Goal: Navigation & Orientation: Find specific page/section

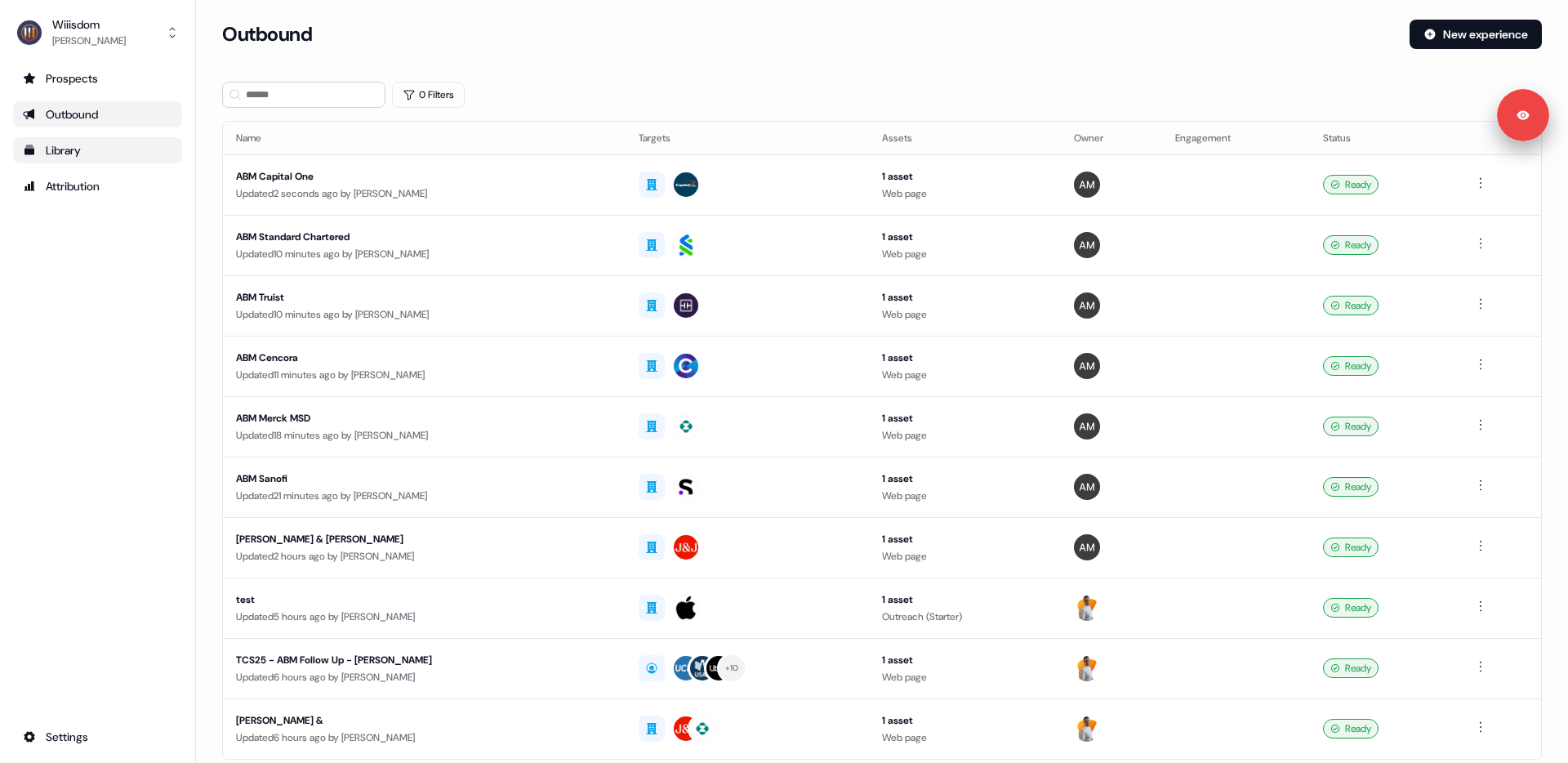
click at [89, 154] on div "Library" at bounding box center [98, 151] width 150 height 16
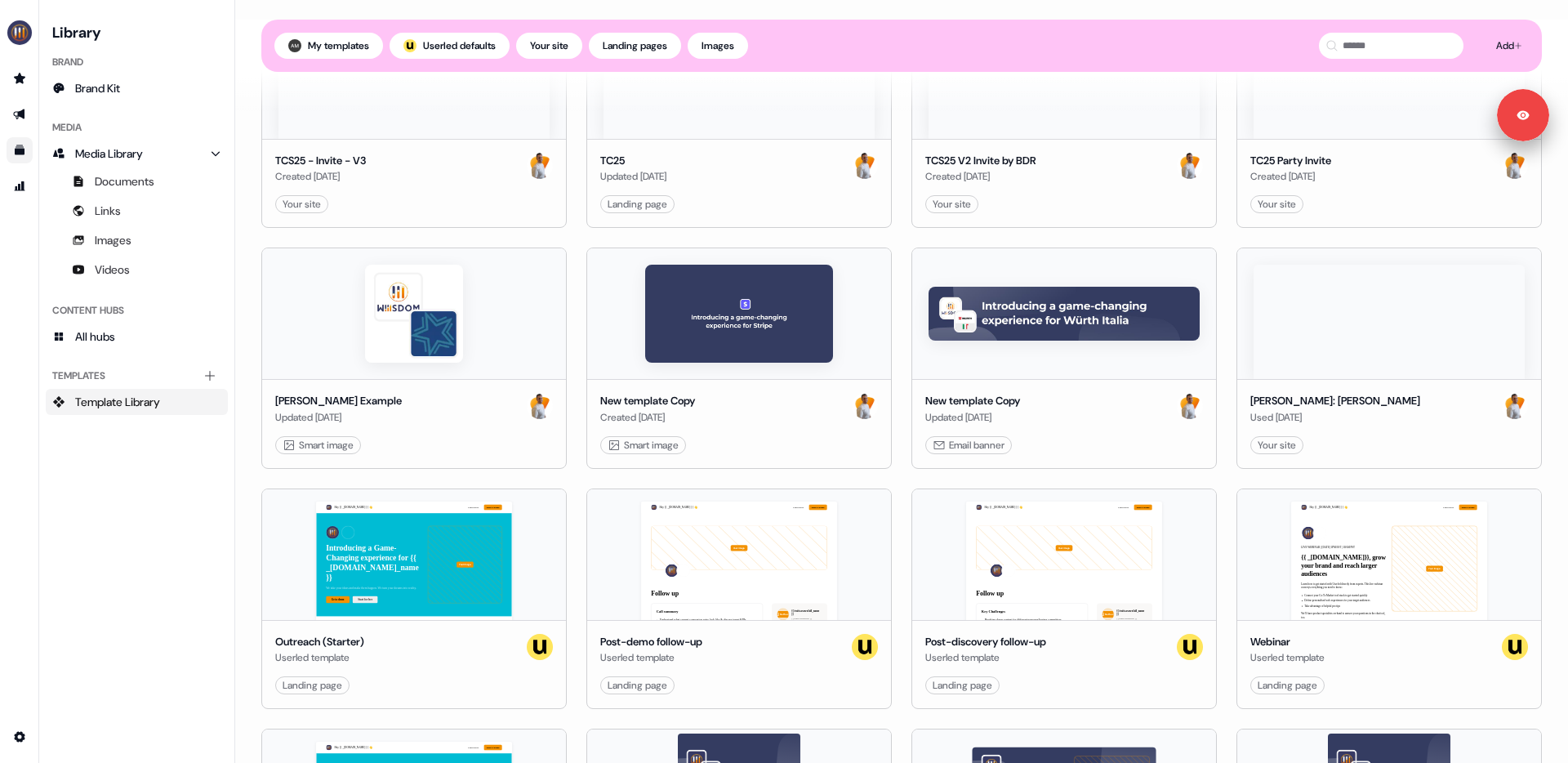
scroll to position [506, 0]
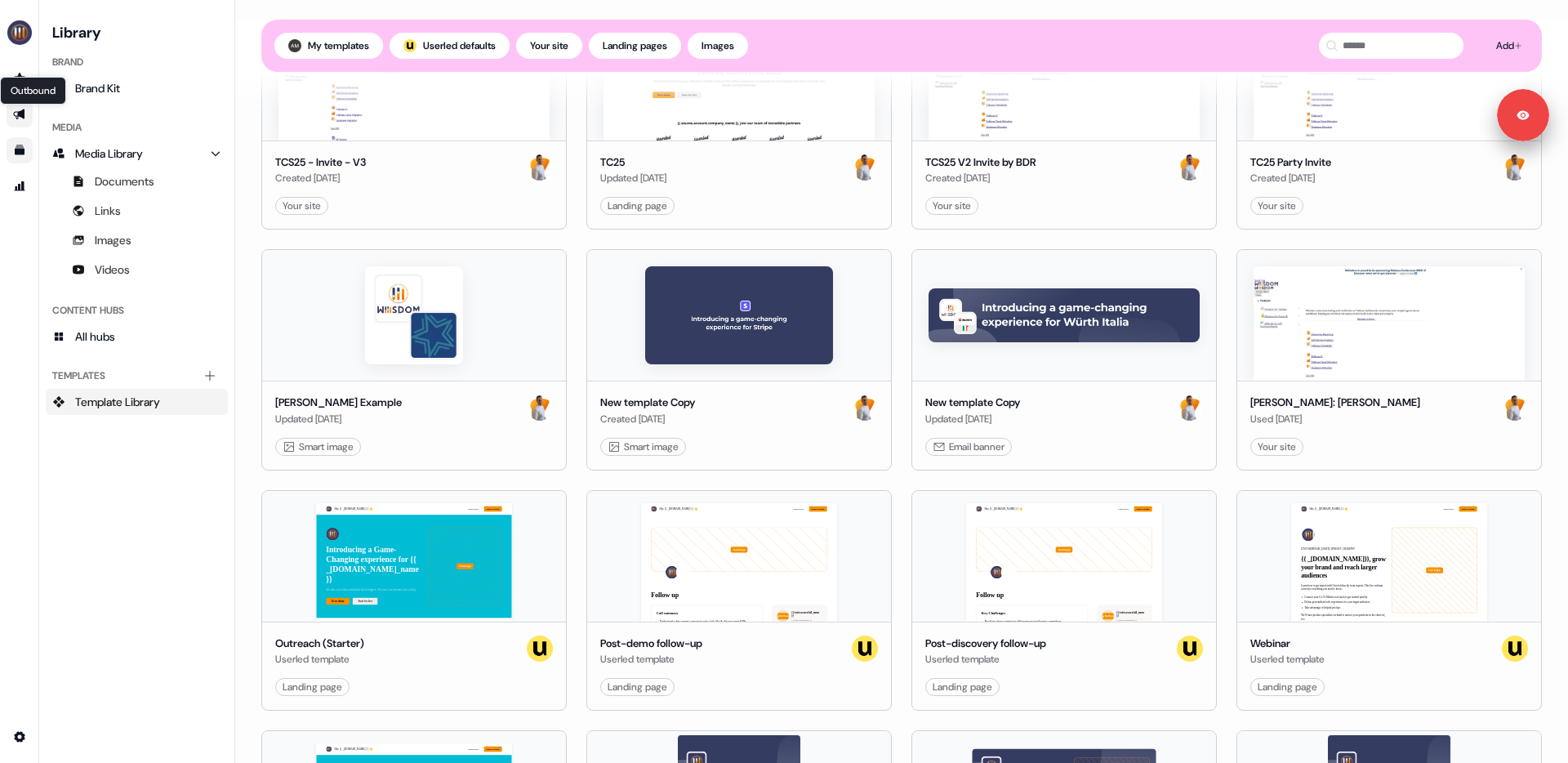
click at [21, 108] on icon "Go to outbound experience" at bounding box center [20, 114] width 13 height 13
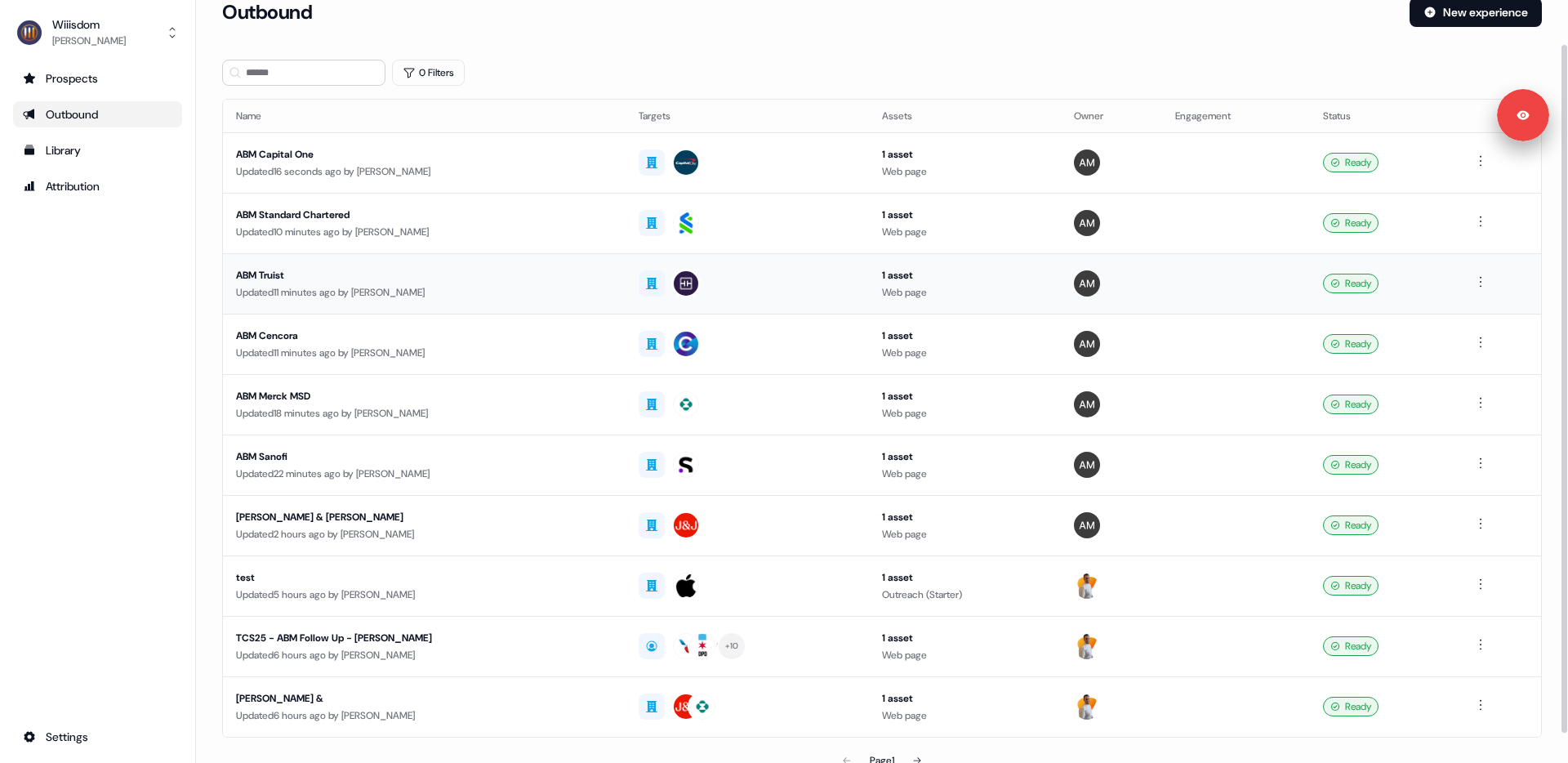
scroll to position [1, 0]
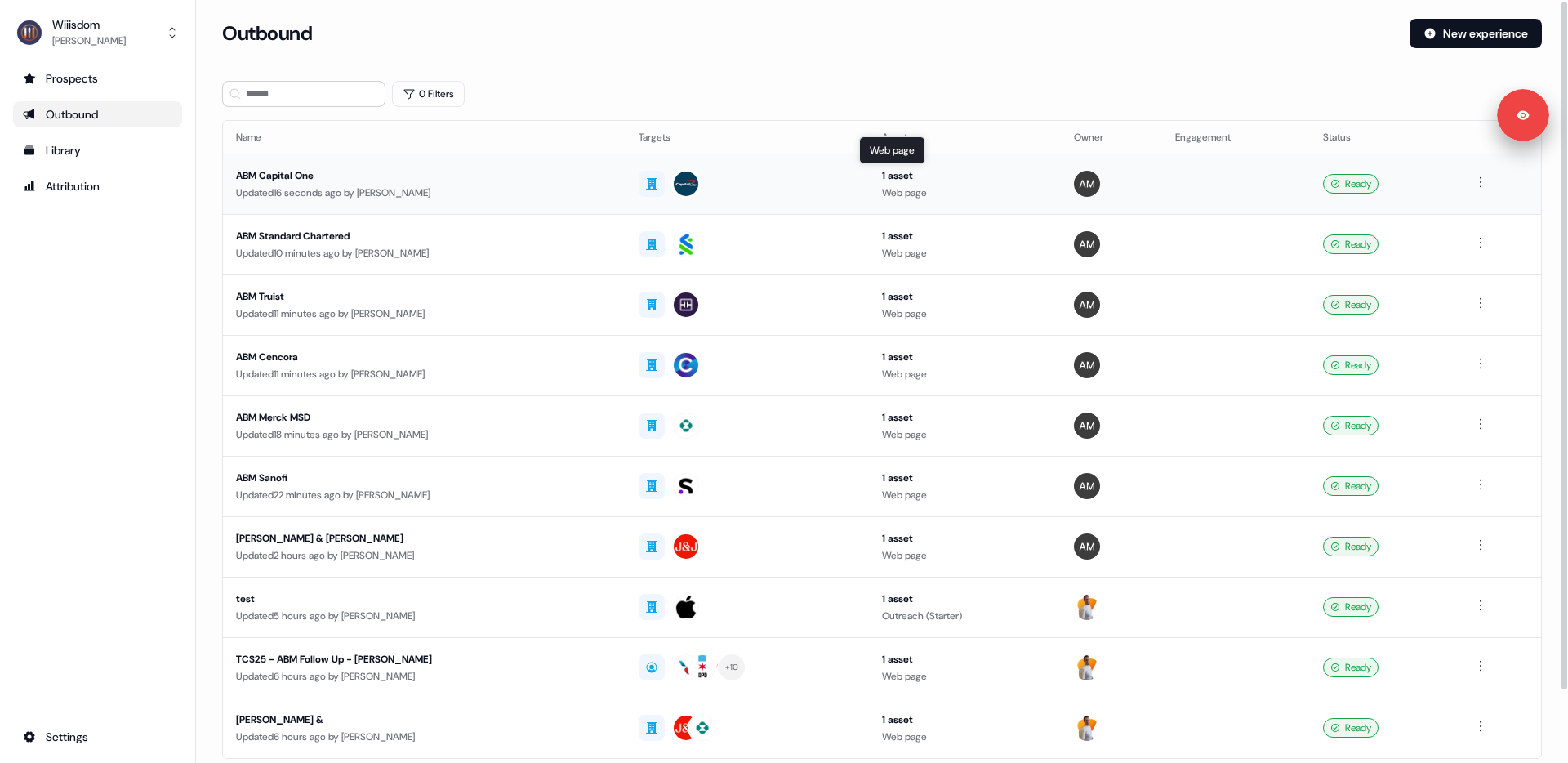
click at [882, 193] on div "Web page" at bounding box center [965, 193] width 166 height 16
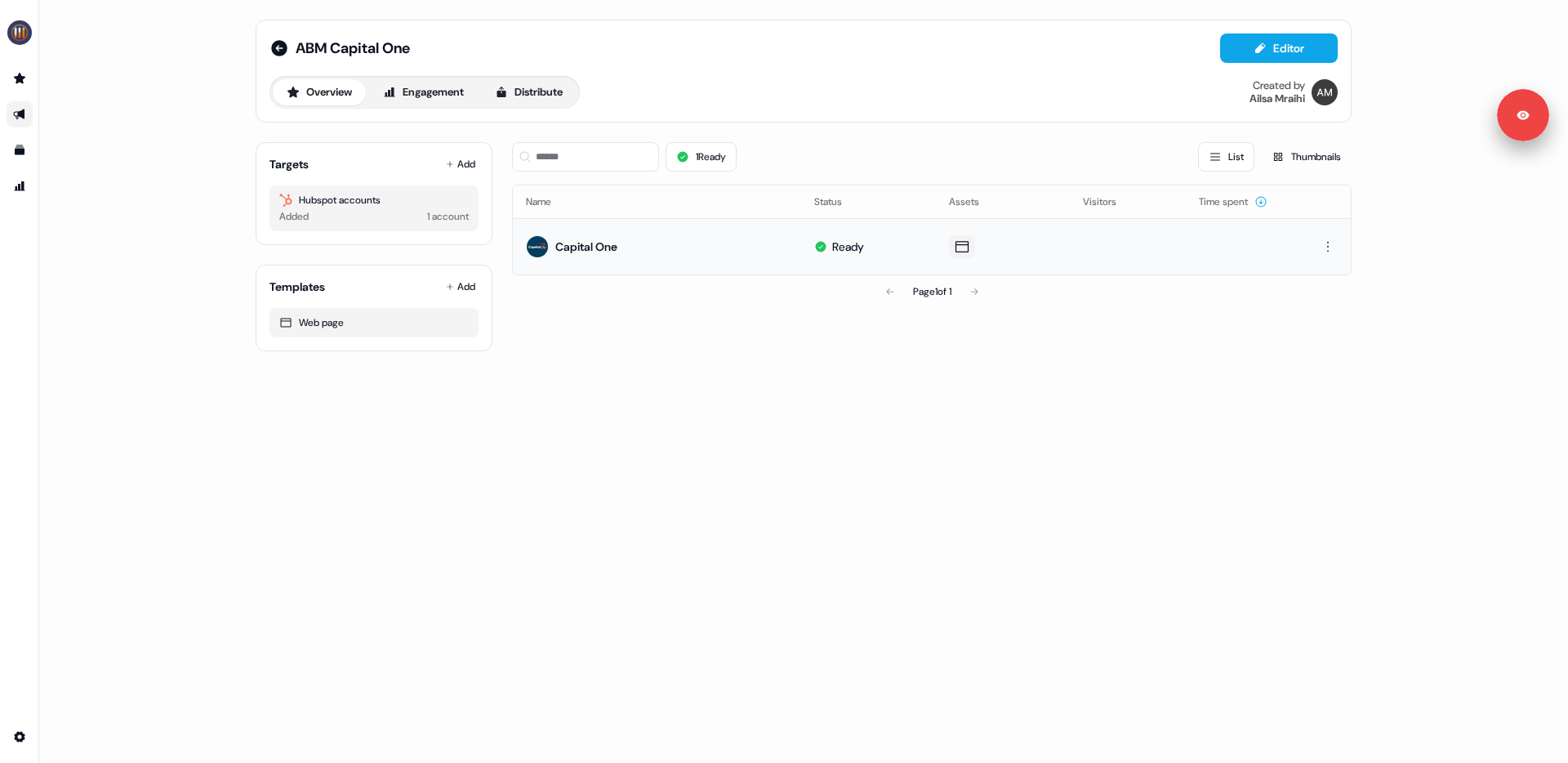
click at [962, 244] on icon at bounding box center [962, 247] width 13 height 12
click at [1007, 212] on link "Preview" at bounding box center [1021, 209] width 67 height 21
click at [281, 51] on icon at bounding box center [280, 49] width 16 height 16
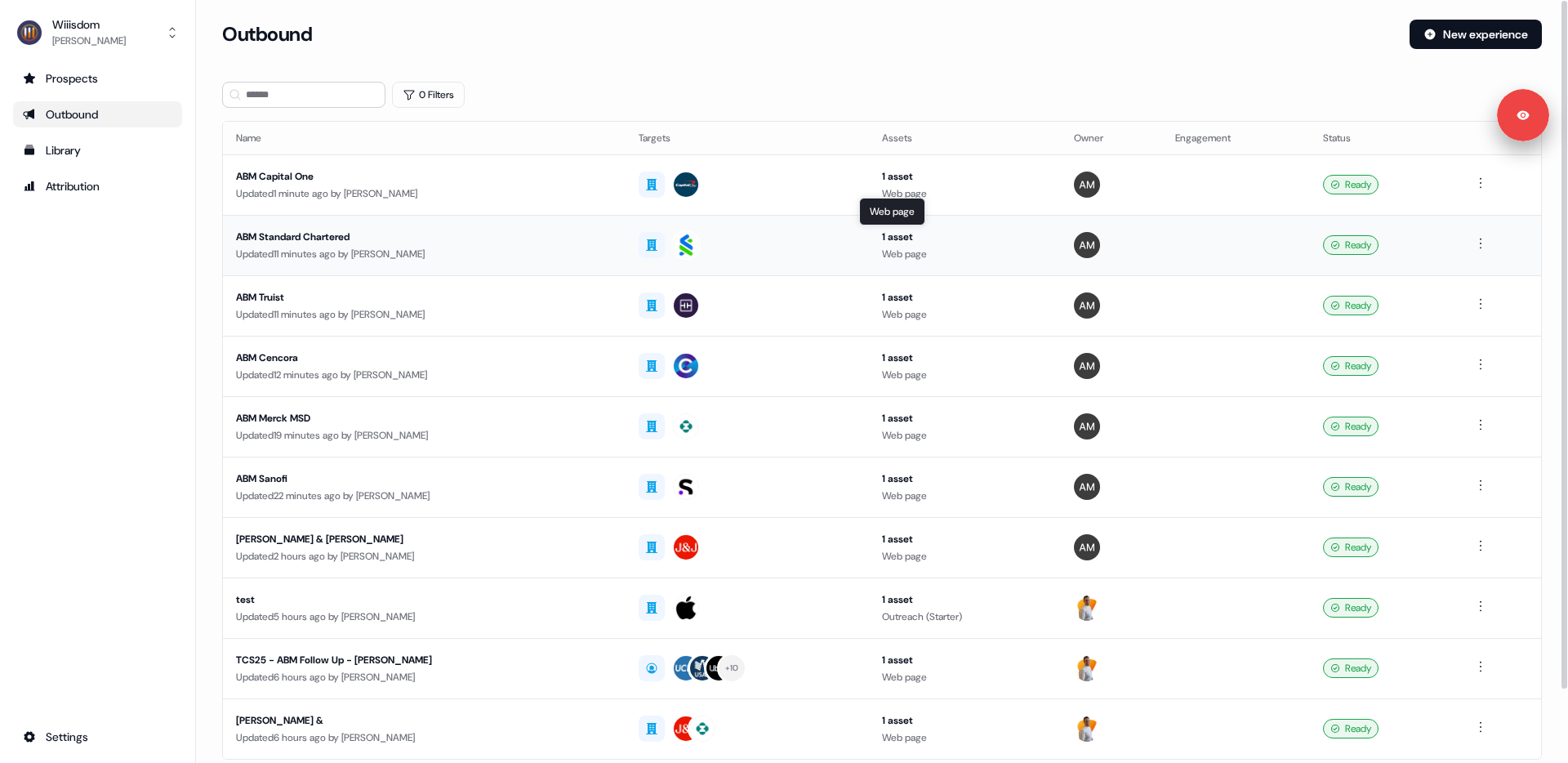
click at [883, 249] on div "Web page" at bounding box center [965, 254] width 166 height 16
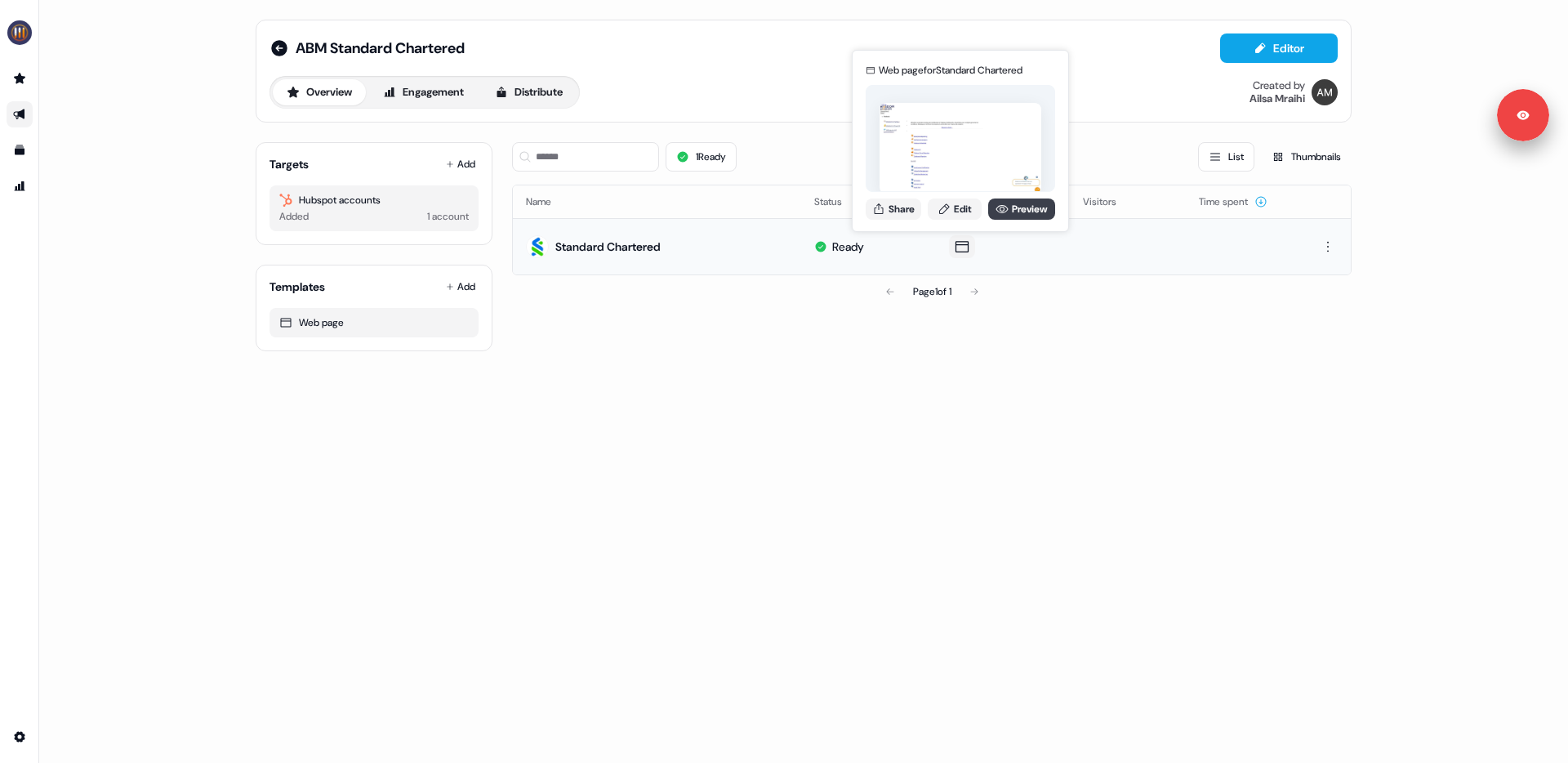
click at [1013, 211] on link "Preview" at bounding box center [1021, 209] width 67 height 21
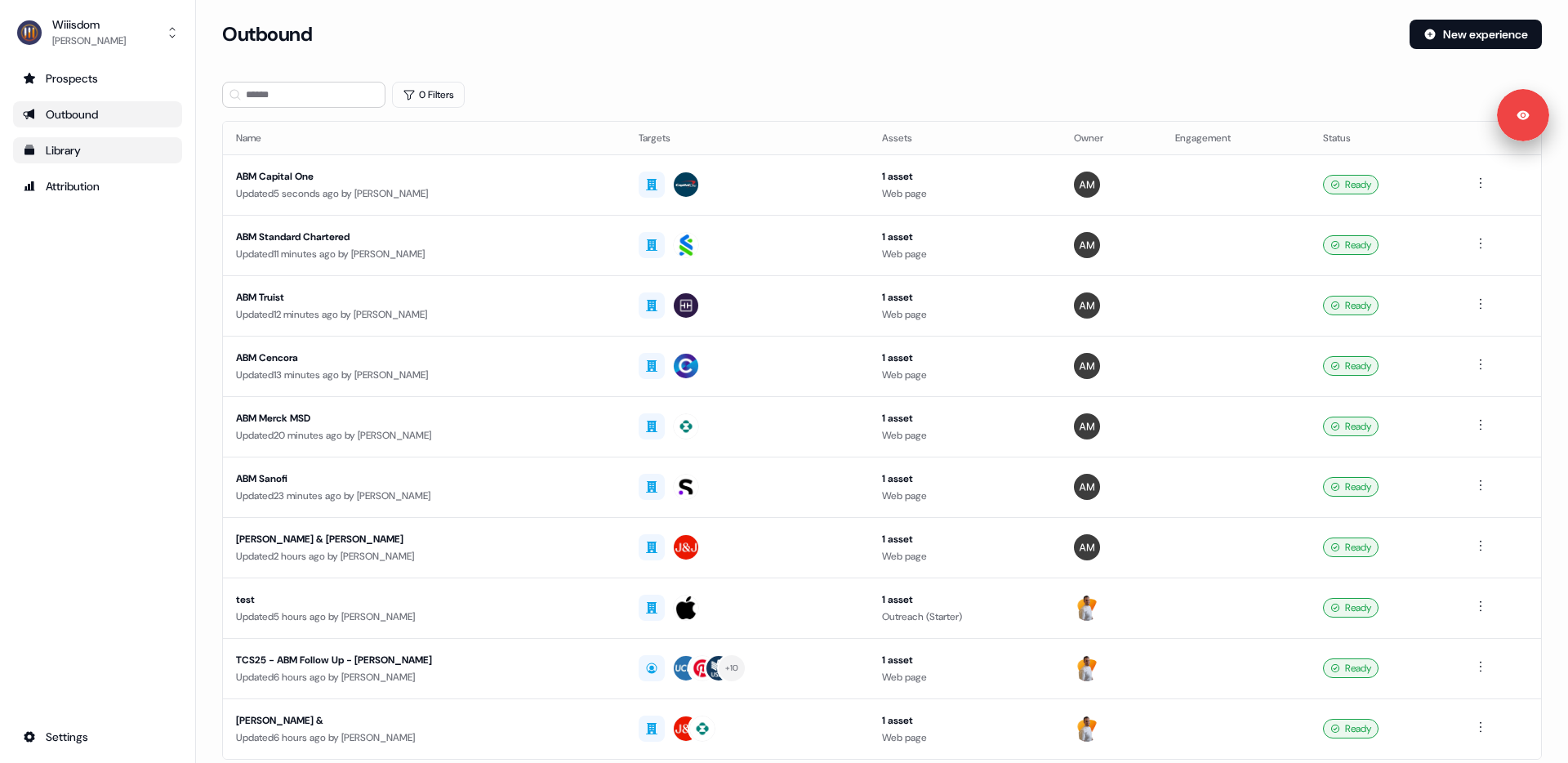
click at [80, 156] on div "Library" at bounding box center [98, 151] width 150 height 16
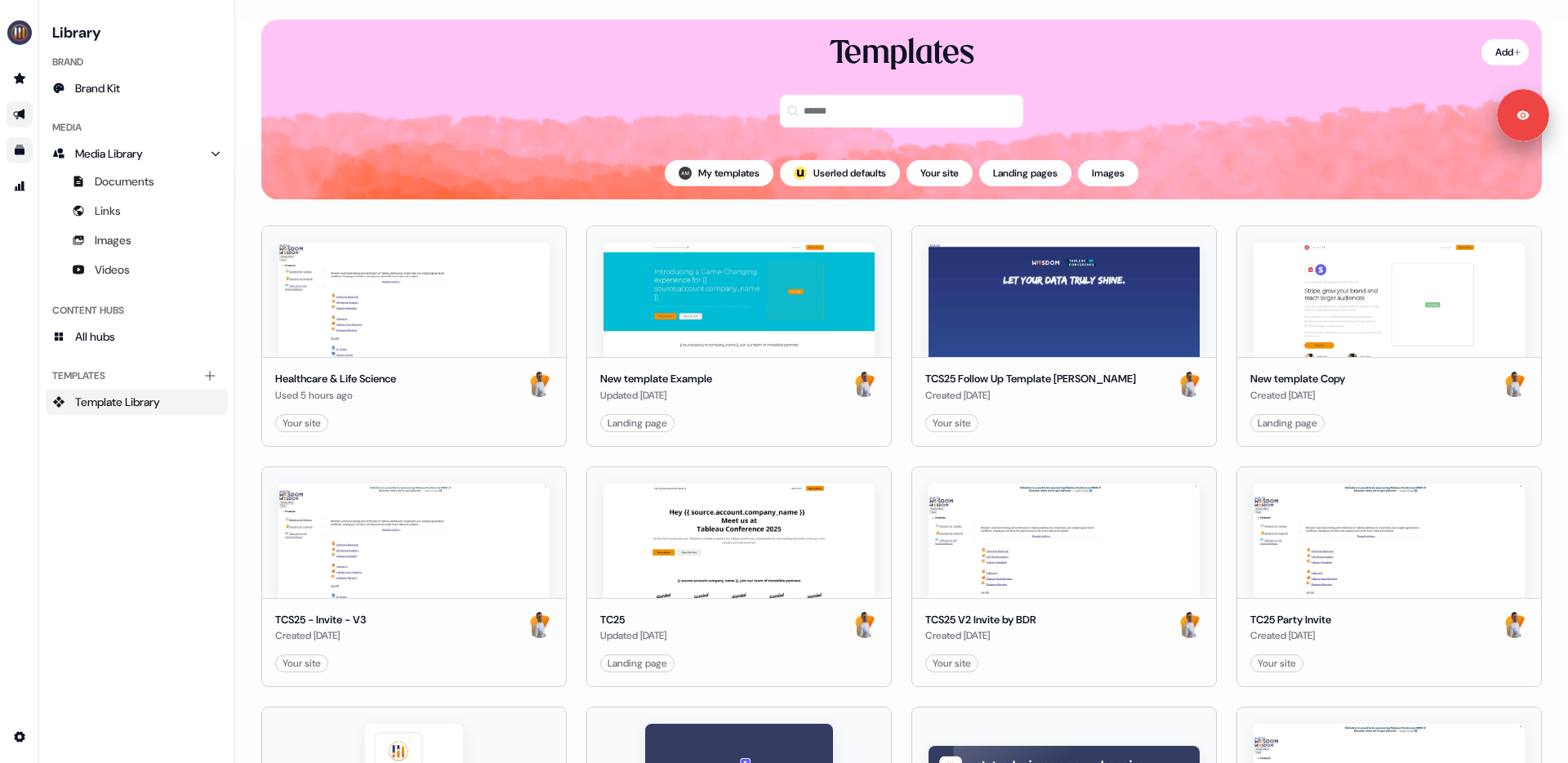
click at [27, 115] on link "Go to outbound experience" at bounding box center [20, 114] width 26 height 26
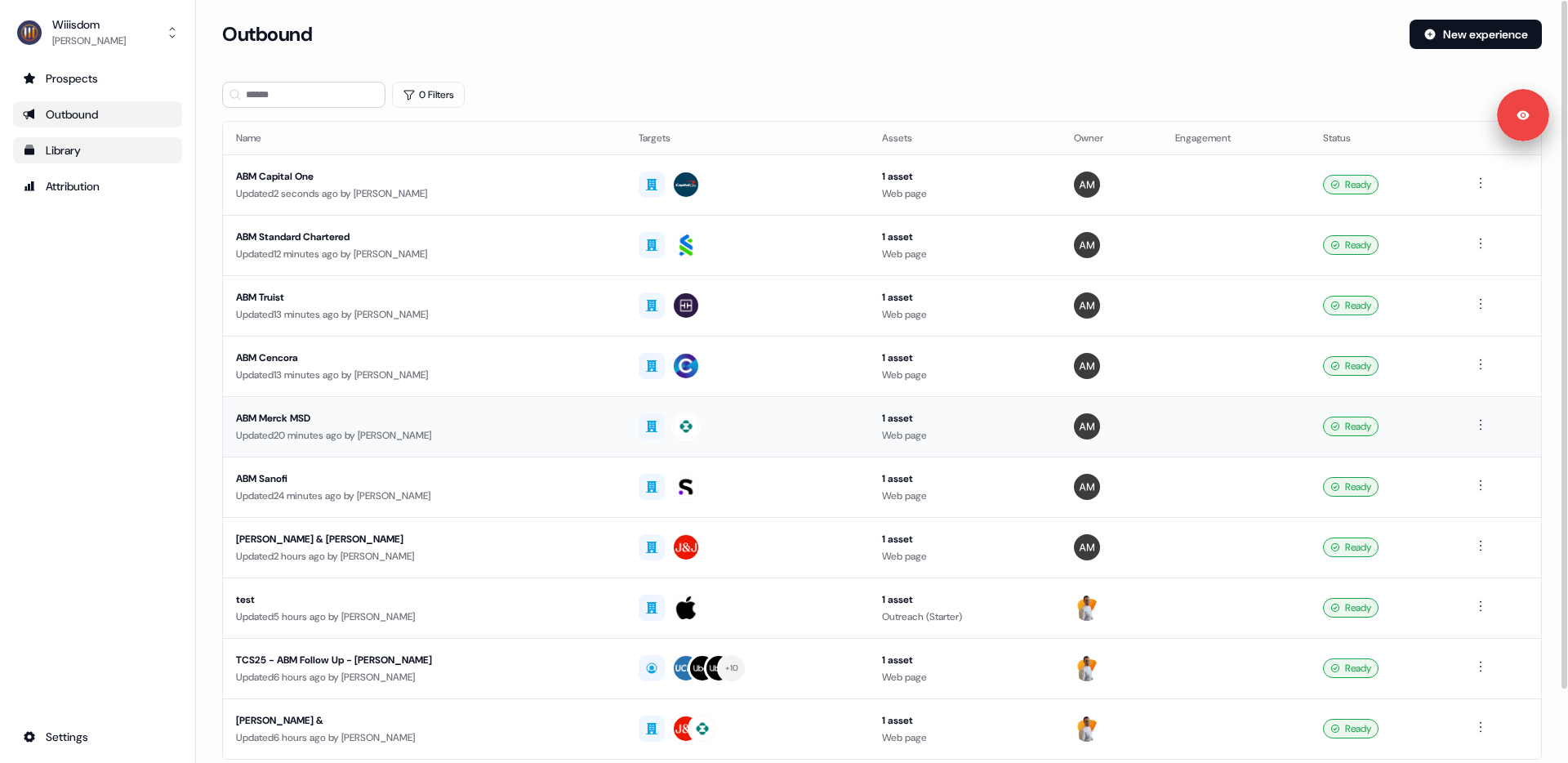
click at [320, 421] on div "ABM Merck MSD" at bounding box center [424, 418] width 377 height 16
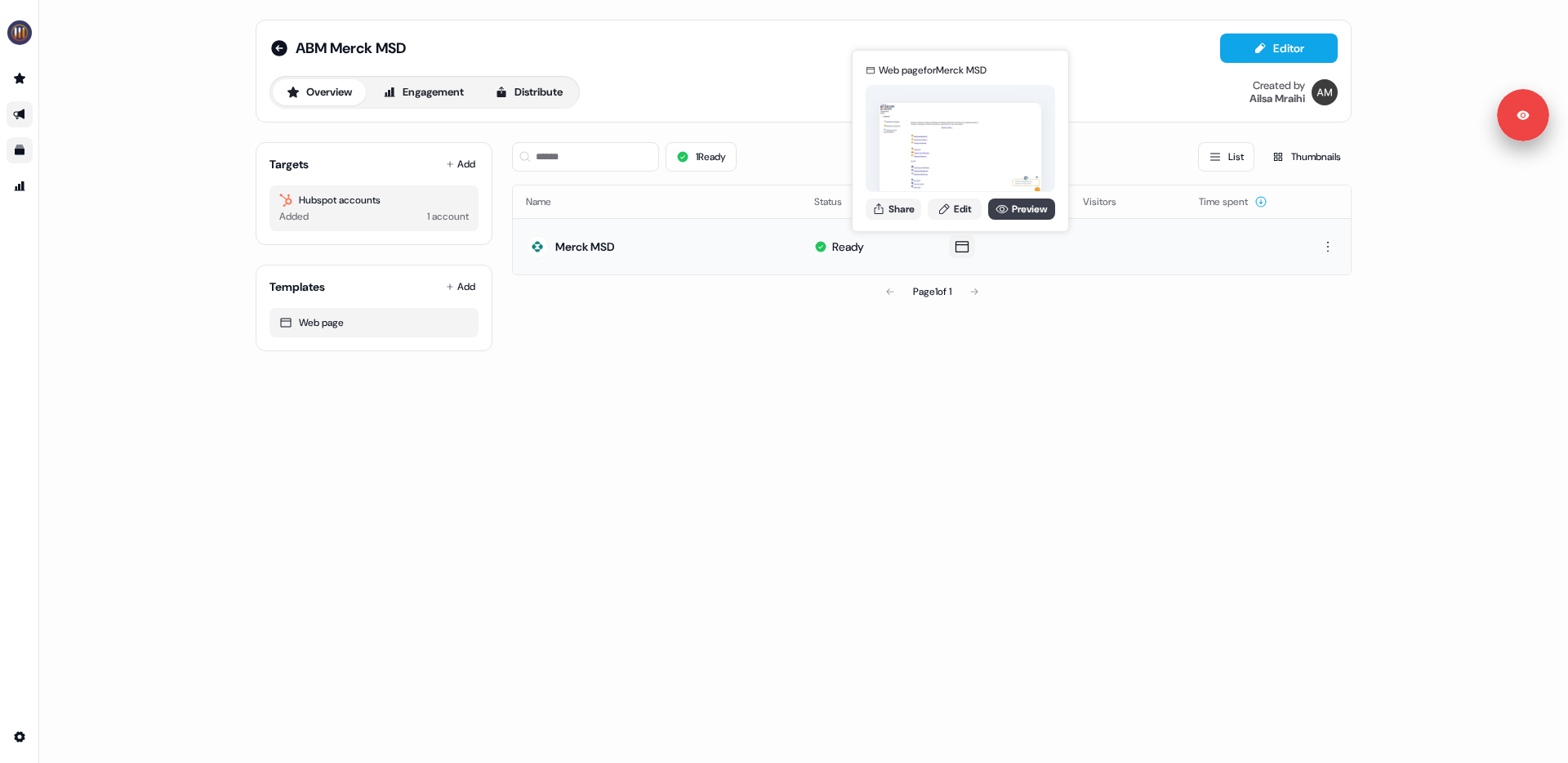
click at [1008, 203] on link "Preview" at bounding box center [1021, 209] width 67 height 21
click at [21, 28] on img "side nav menu" at bounding box center [20, 33] width 26 height 26
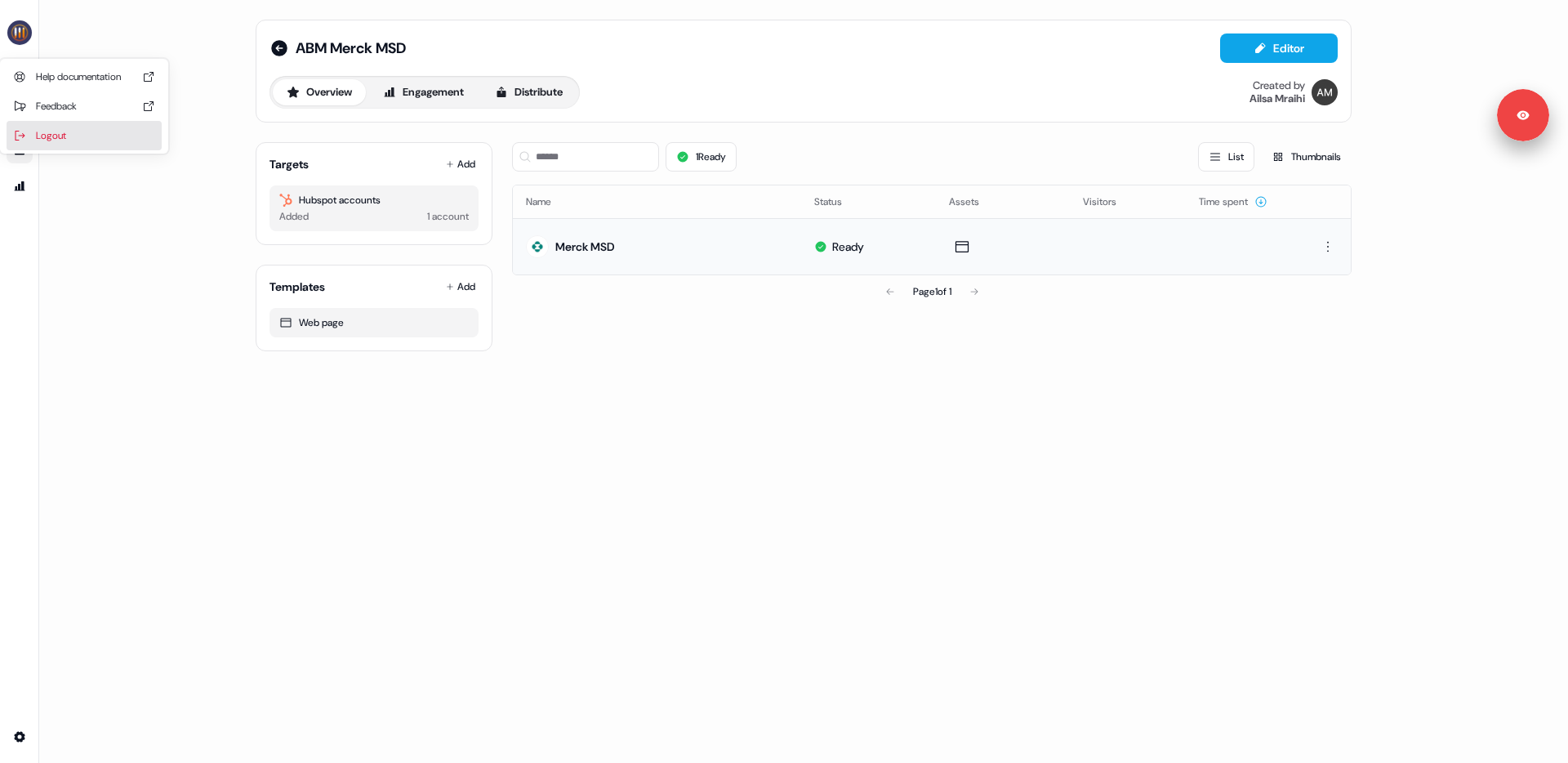
click at [61, 130] on div "Logout" at bounding box center [84, 136] width 155 height 30
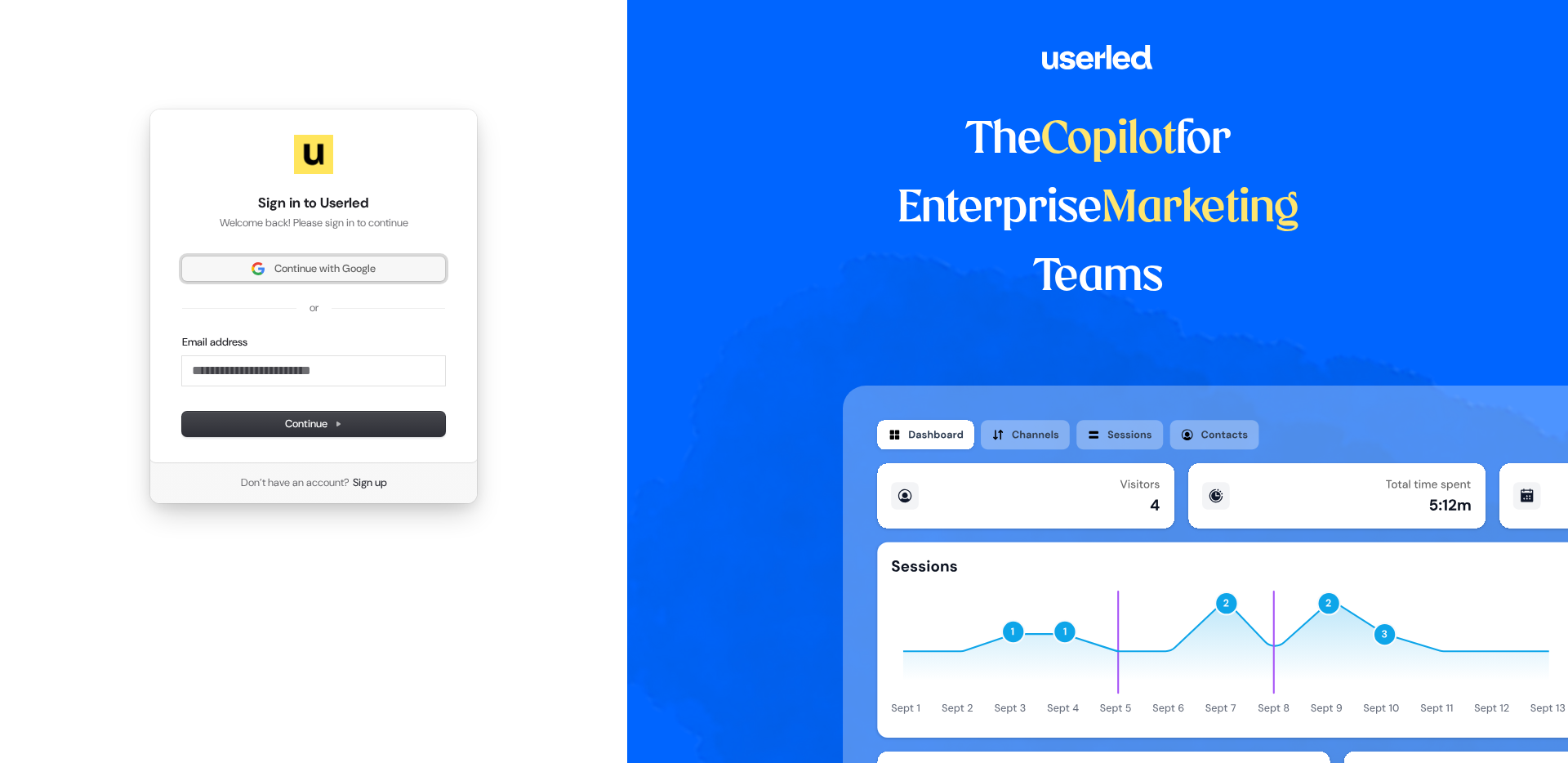
click at [404, 277] on button "Continue with Google" at bounding box center [313, 269] width 263 height 25
